Goal: Navigation & Orientation: Understand site structure

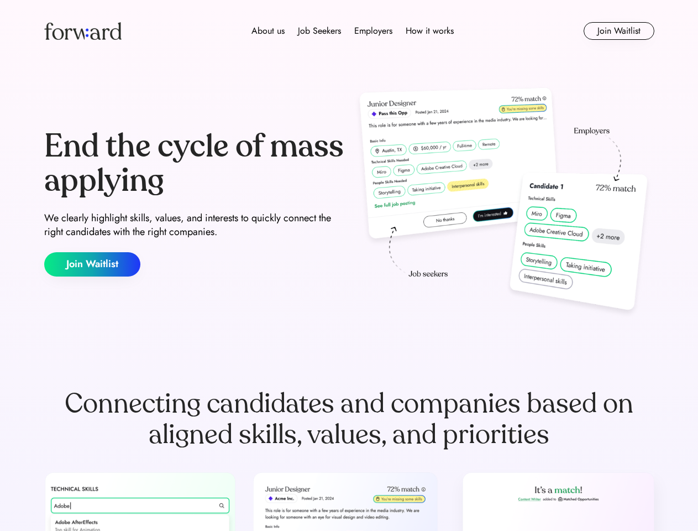
click at [349, 265] on div "End the cycle of mass applying We clearly highlight skills, values, and interes…" at bounding box center [349, 203] width 611 height 238
click at [350, 31] on div "About us Job Seekers Employers How it works" at bounding box center [353, 30] width 436 height 13
click at [83, 31] on img at bounding box center [82, 31] width 77 height 18
click at [353, 31] on div "About us Job Seekers Employers How it works" at bounding box center [353, 30] width 436 height 13
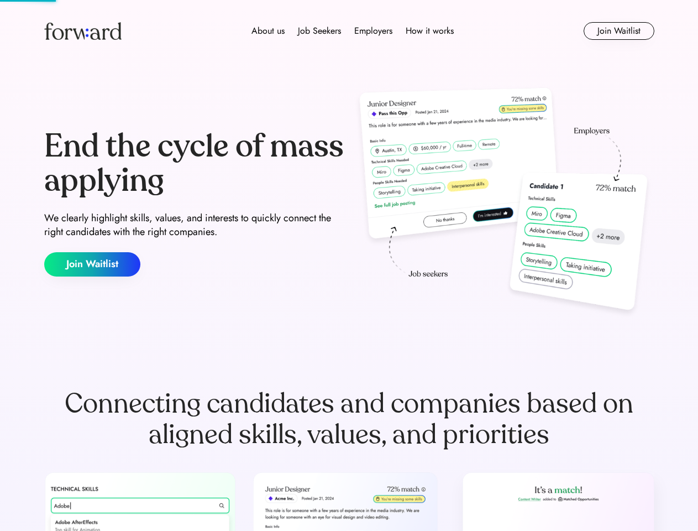
click at [268, 31] on div "About us" at bounding box center [268, 30] width 33 height 13
click at [320, 31] on div "Job Seekers" at bounding box center [319, 30] width 43 height 13
click at [373, 31] on div "Employers" at bounding box center [373, 30] width 38 height 13
click at [429, 31] on div "How it works" at bounding box center [430, 30] width 48 height 13
